Goal: Task Accomplishment & Management: Manage account settings

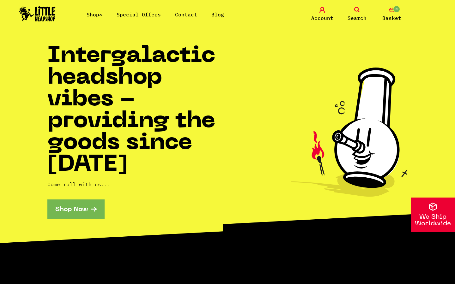
scroll to position [1144, 0]
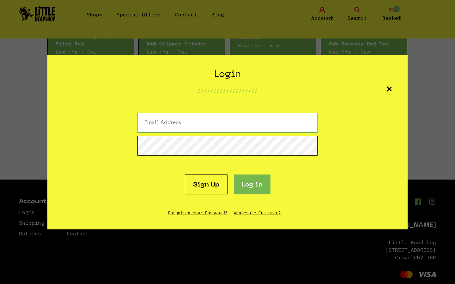
click at [227, 123] on input "email" at bounding box center [227, 123] width 180 height 20
type input "[EMAIL_ADDRESS][DOMAIN_NAME]"
click at [234, 175] on button "Log in" at bounding box center [252, 185] width 37 height 20
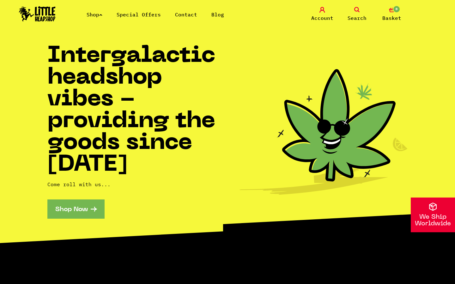
scroll to position [1144, 0]
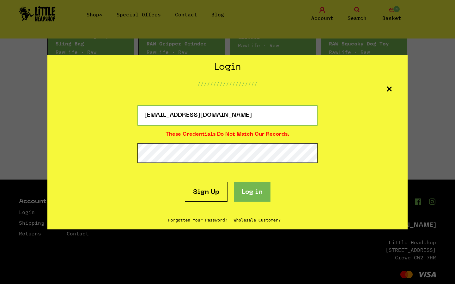
click at [227, 116] on input "[EMAIL_ADDRESS][DOMAIN_NAME]" at bounding box center [227, 115] width 180 height 20
type input "h"
type input "[EMAIL_ADDRESS][DOMAIN_NAME]"
click at [234, 182] on button "Log in" at bounding box center [252, 192] width 37 height 20
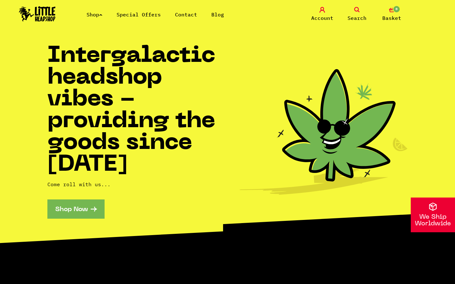
scroll to position [1144, 0]
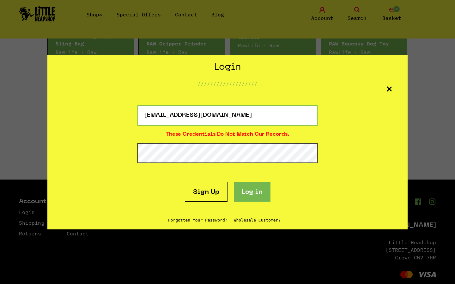
click at [227, 116] on input "haylee26@theaccessuk.org" at bounding box center [227, 115] width 180 height 20
type input "h"
type input "brandonfarmer75@outlook.com"
click at [234, 182] on button "Log in" at bounding box center [252, 192] width 37 height 20
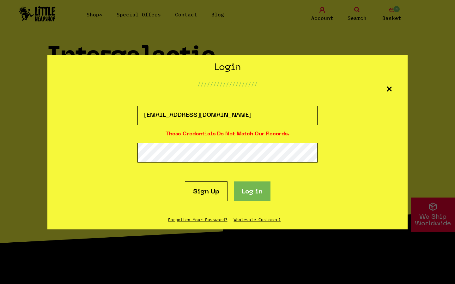
scroll to position [1144, 0]
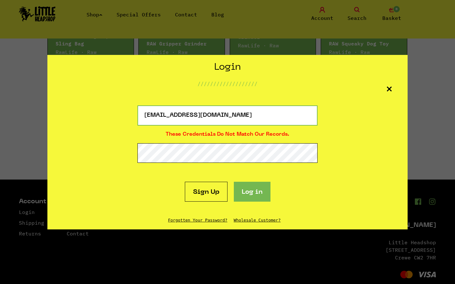
click at [227, 116] on input "brandonfarmer75@outlook.com" at bounding box center [227, 115] width 180 height 20
type input "com"
type input "[EMAIL_ADDRESS][DOMAIN_NAME]"
click at [234, 182] on button "Log in" at bounding box center [252, 192] width 37 height 20
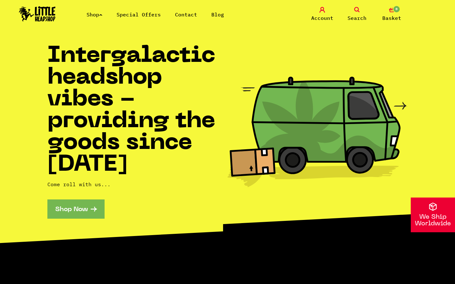
scroll to position [1144, 0]
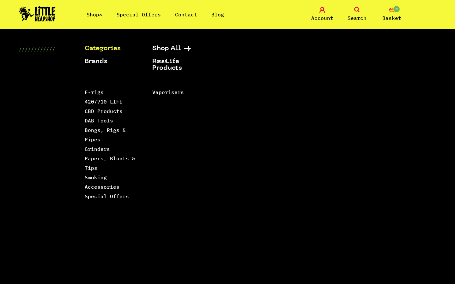
scroll to position [1144, 0]
